Goal: Check status

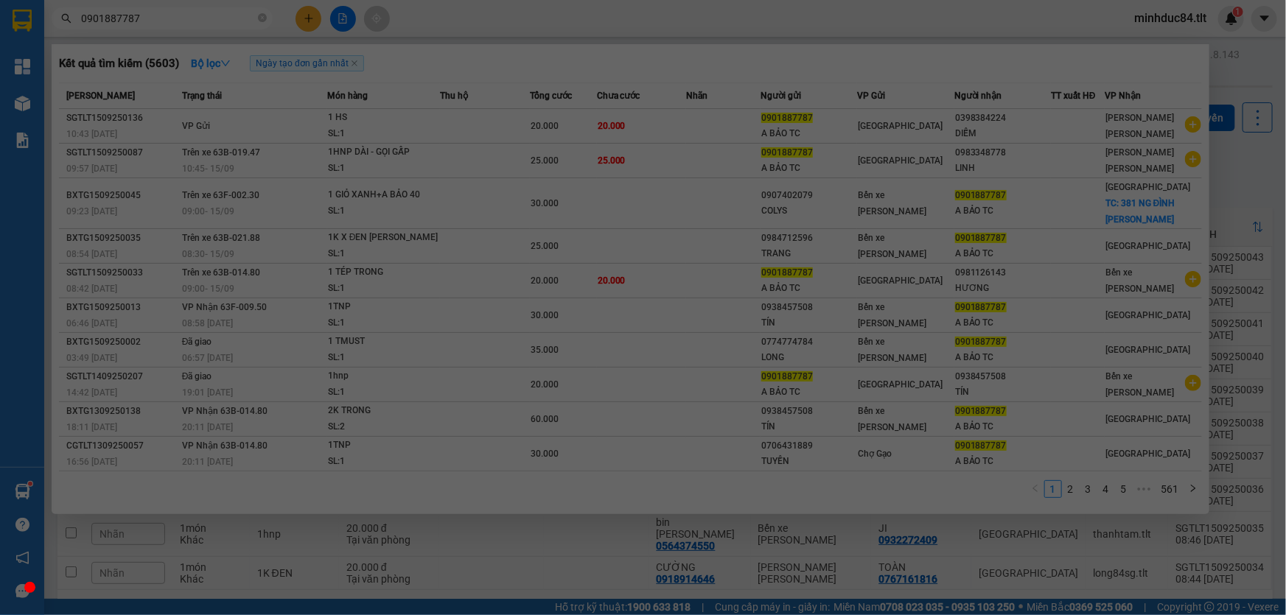
click at [29, 491] on div "Tổng Quan Kho hàng mới Báo cáo Báo cáo dòng tiền (Nhân Viên) Báo cáo dòng tiền …" at bounding box center [22, 307] width 44 height 615
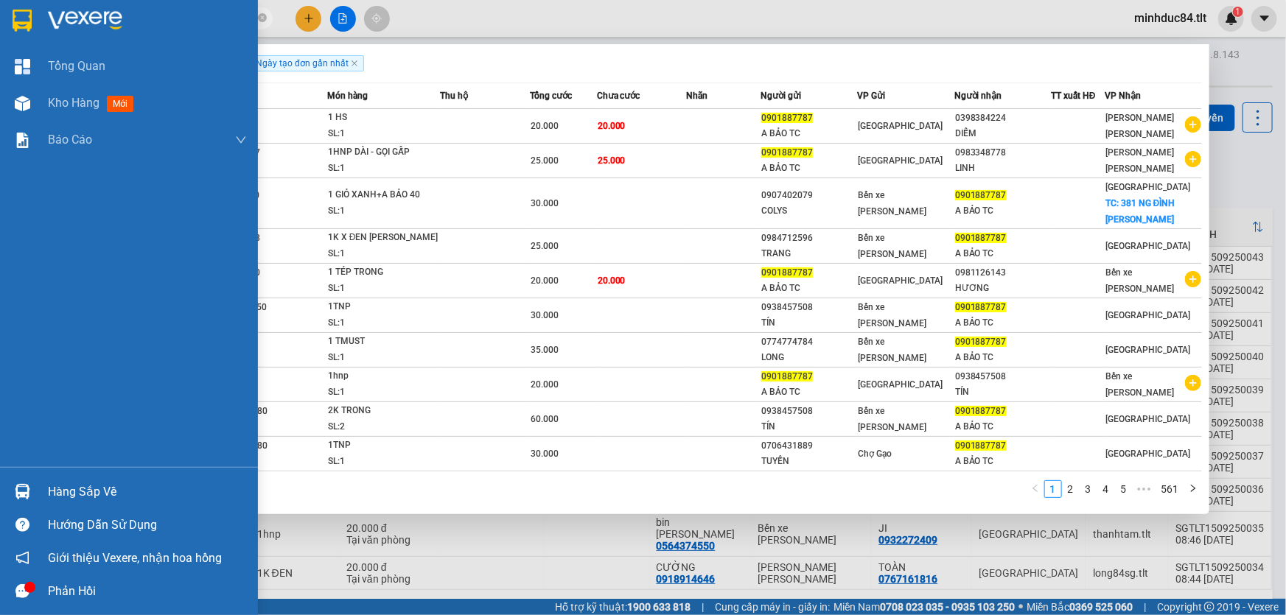
click at [29, 499] on div at bounding box center [23, 492] width 26 height 26
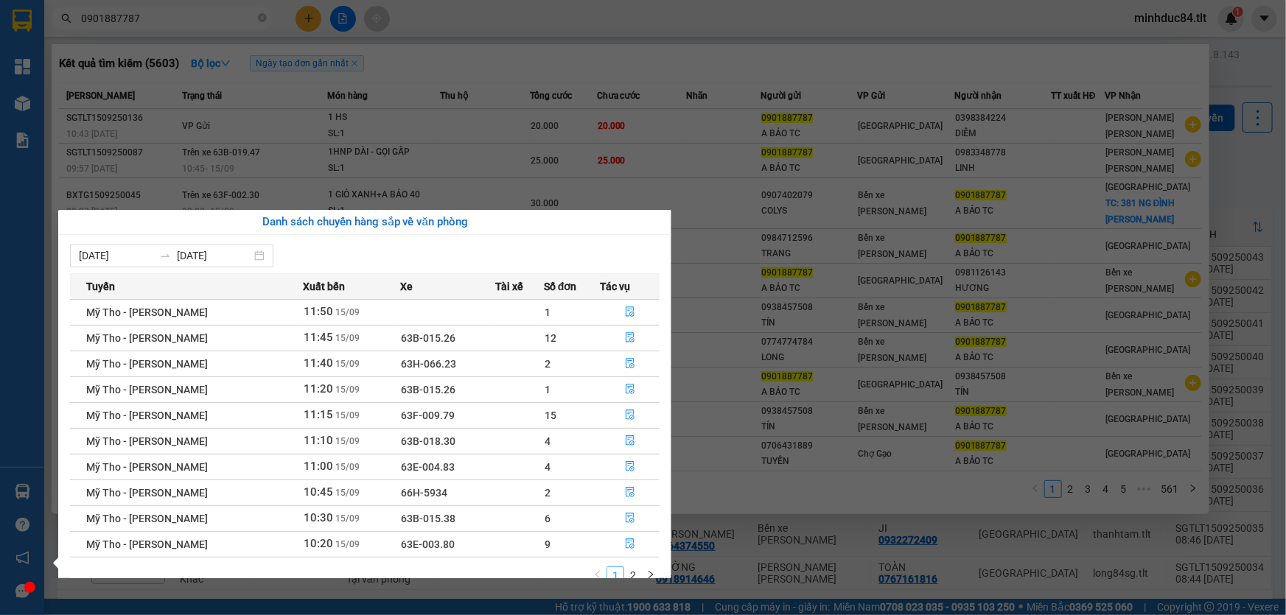
scroll to position [23, 0]
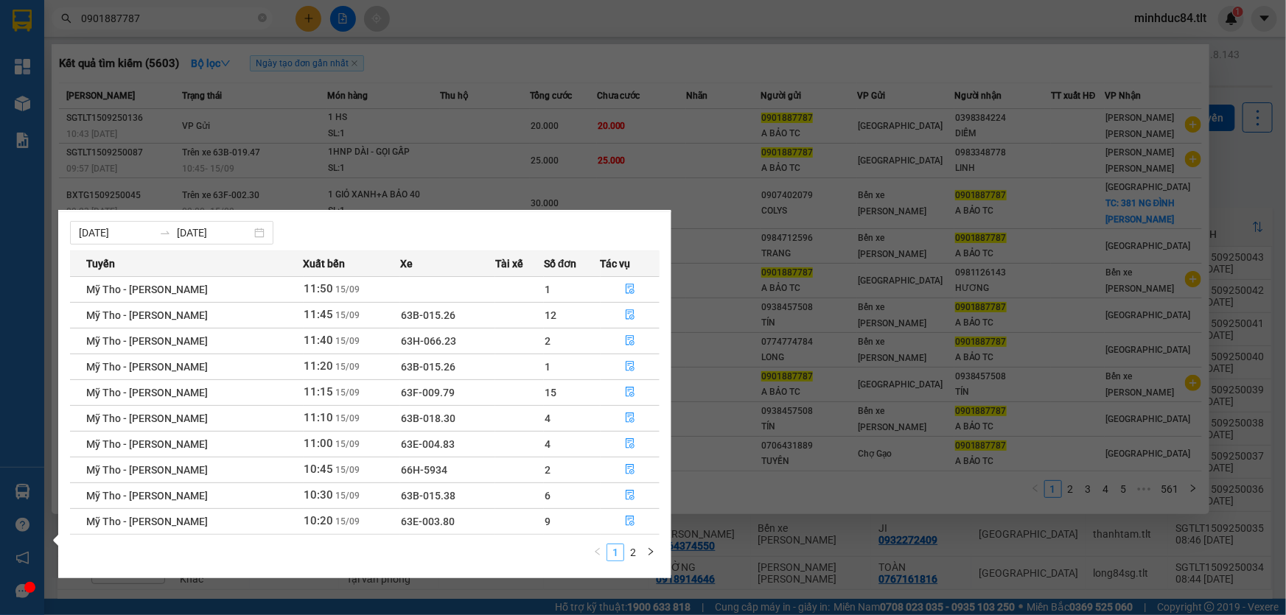
click at [621, 553] on link "1" at bounding box center [615, 552] width 16 height 16
click at [628, 553] on link "2" at bounding box center [633, 552] width 16 height 16
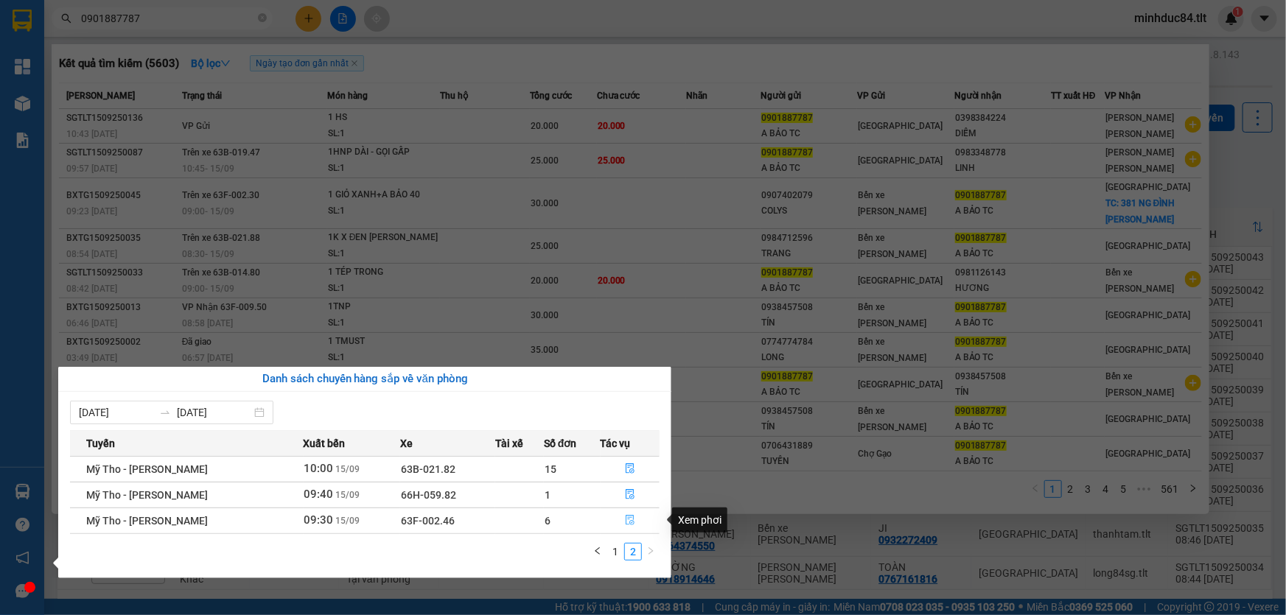
click at [625, 522] on icon "file-done" at bounding box center [630, 520] width 10 height 10
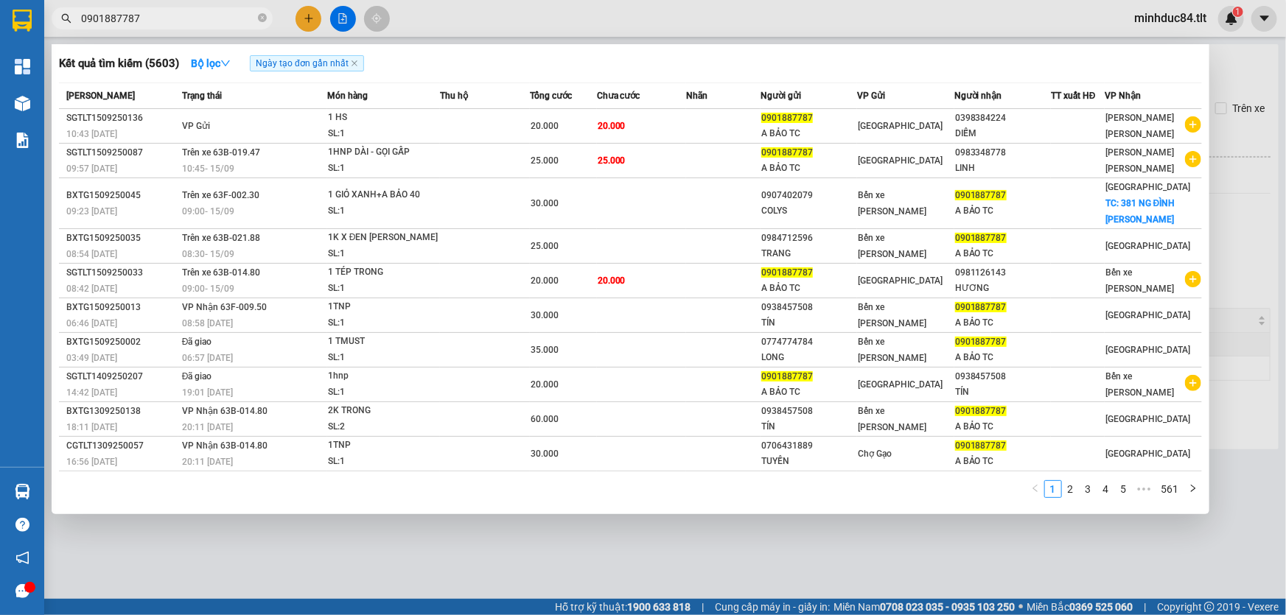
click at [414, 553] on div at bounding box center [643, 307] width 1286 height 615
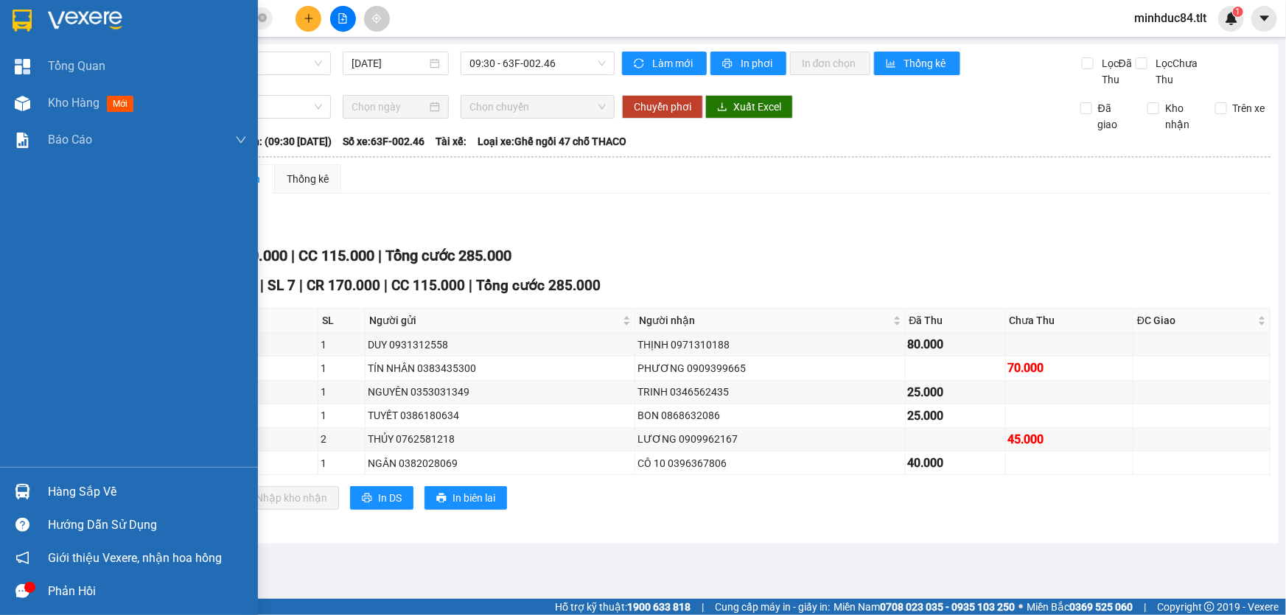
click at [99, 481] on div "Hàng sắp về" at bounding box center [147, 492] width 199 height 22
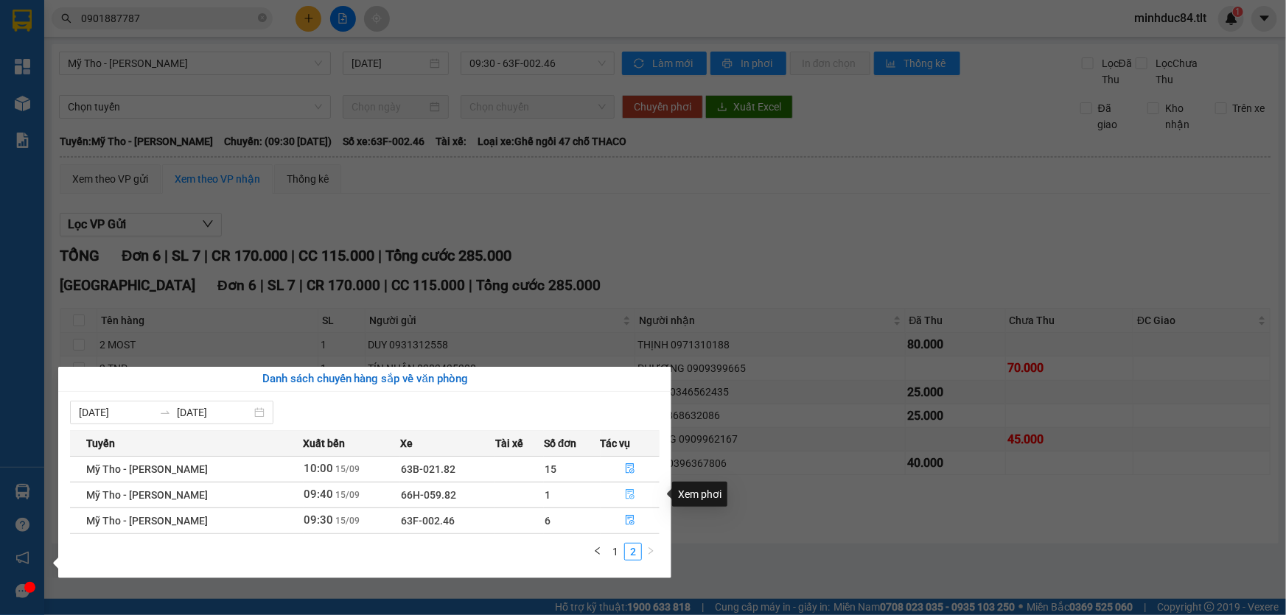
click at [633, 491] on button "button" at bounding box center [630, 495] width 58 height 24
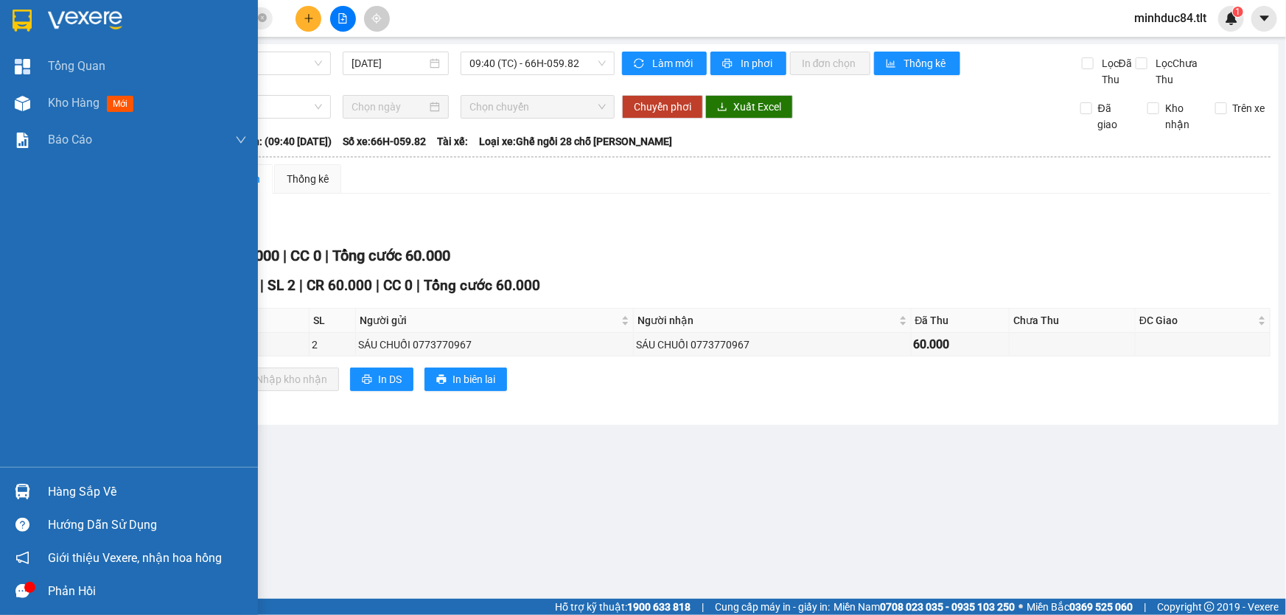
click at [43, 479] on div "Hàng sắp về" at bounding box center [129, 491] width 258 height 33
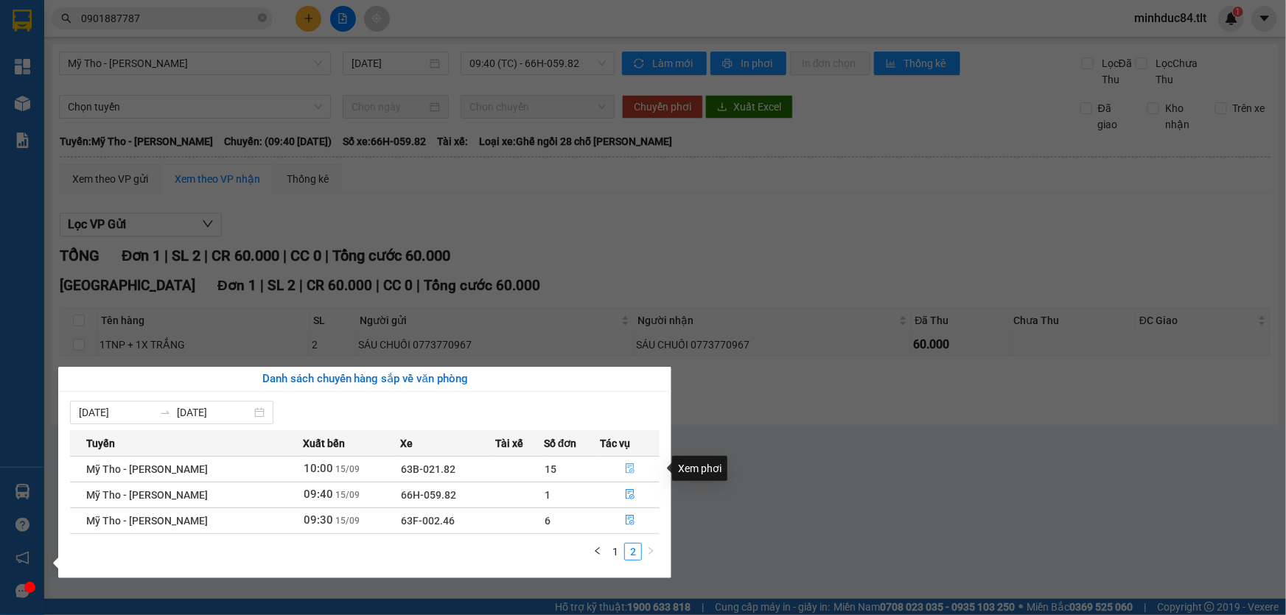
click at [623, 463] on button "button" at bounding box center [630, 470] width 58 height 24
